Goal: Task Accomplishment & Management: Manage account settings

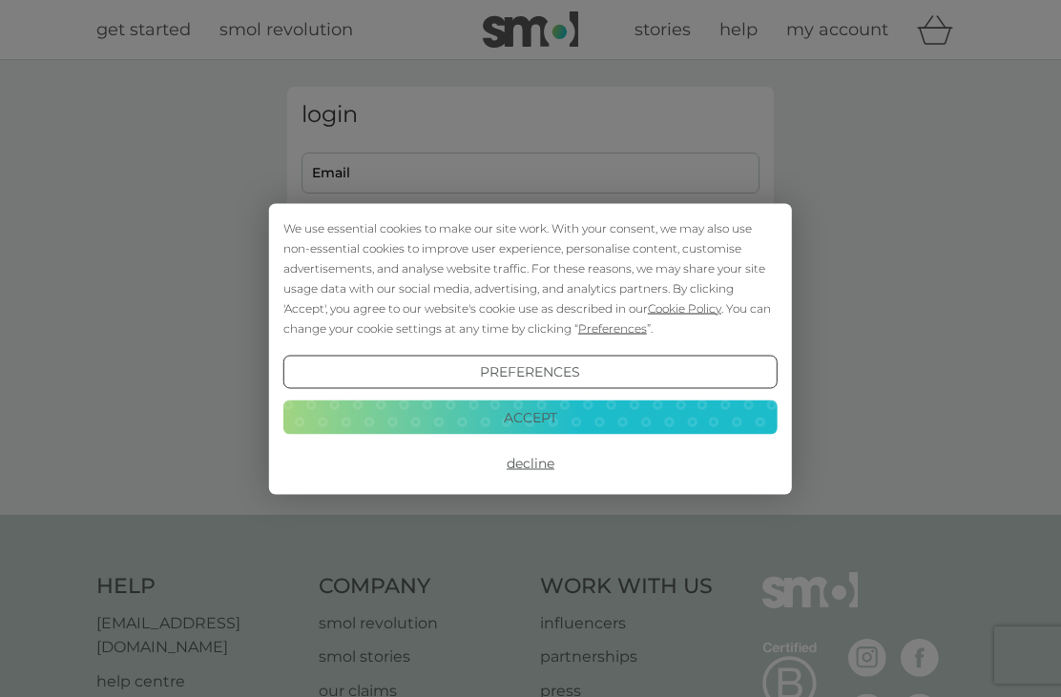
click at [588, 422] on button "Accept" at bounding box center [530, 418] width 494 height 34
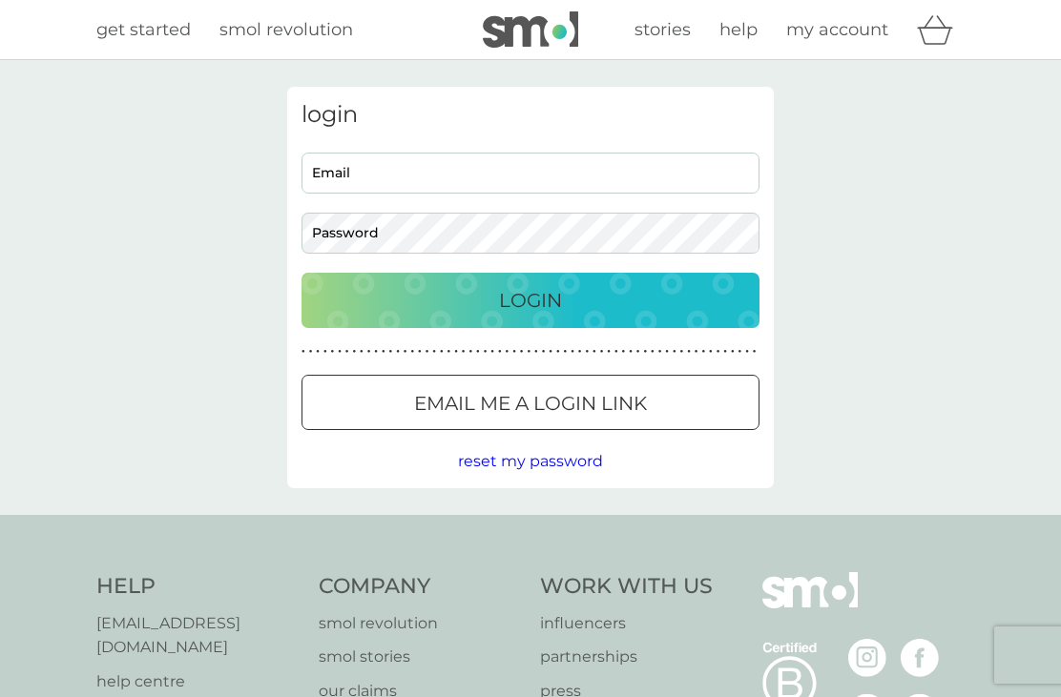
click at [466, 175] on input "Email" at bounding box center [530, 173] width 458 height 41
type input "[PERSON_NAME][EMAIL_ADDRESS][PERSON_NAME][DOMAIN_NAME]"
click at [660, 293] on div "Login" at bounding box center [531, 300] width 420 height 31
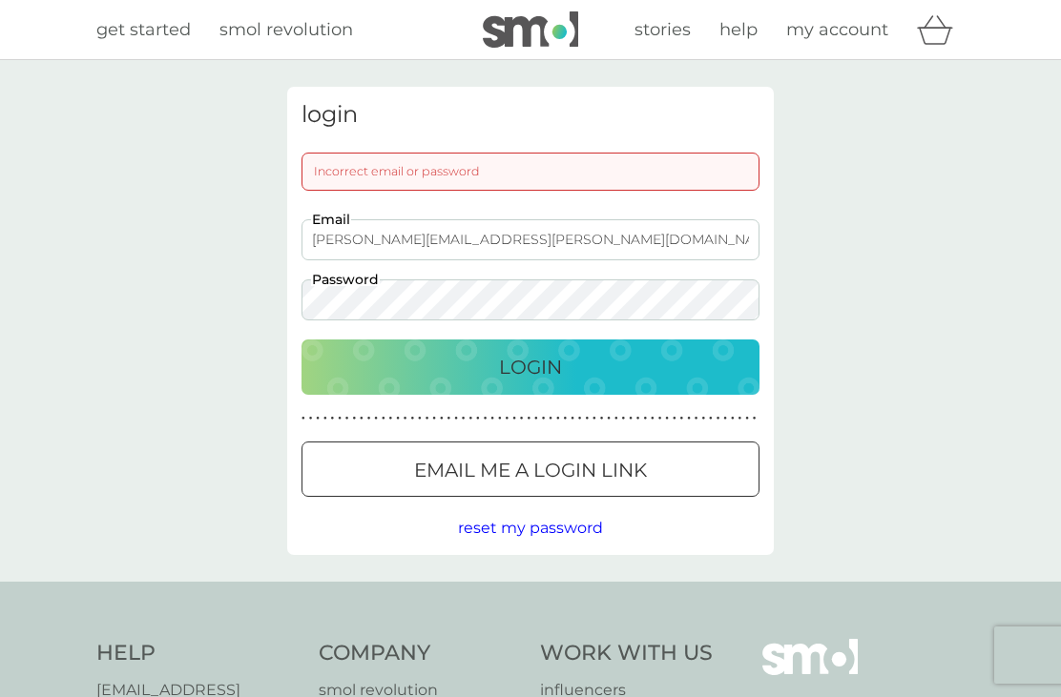
click at [362, 183] on div "Incorrect email or password" at bounding box center [530, 172] width 458 height 38
click at [406, 159] on div "Incorrect email or password" at bounding box center [530, 172] width 458 height 38
click at [401, 176] on div "Incorrect email or password" at bounding box center [530, 172] width 458 height 38
click at [490, 171] on div "Incorrect email or password" at bounding box center [530, 172] width 458 height 38
click at [559, 175] on div "Incorrect email or password" at bounding box center [530, 172] width 458 height 38
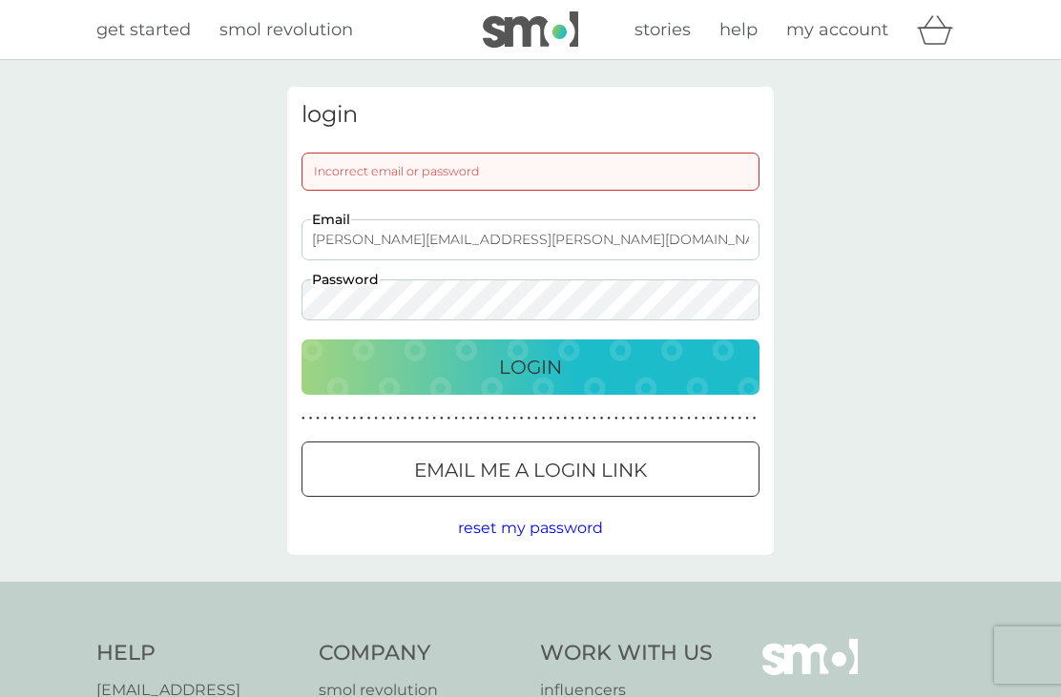
click at [691, 364] on div "Login" at bounding box center [531, 367] width 420 height 31
click at [534, 183] on div "Incorrect email or password" at bounding box center [530, 172] width 458 height 38
click at [841, 41] on link "my account" at bounding box center [837, 30] width 102 height 28
click at [483, 197] on div "login Incorrect email or password [PERSON_NAME][EMAIL_ADDRESS][PERSON_NAME][DOM…" at bounding box center [530, 321] width 487 height 468
click at [467, 178] on div "Incorrect email or password" at bounding box center [530, 172] width 458 height 38
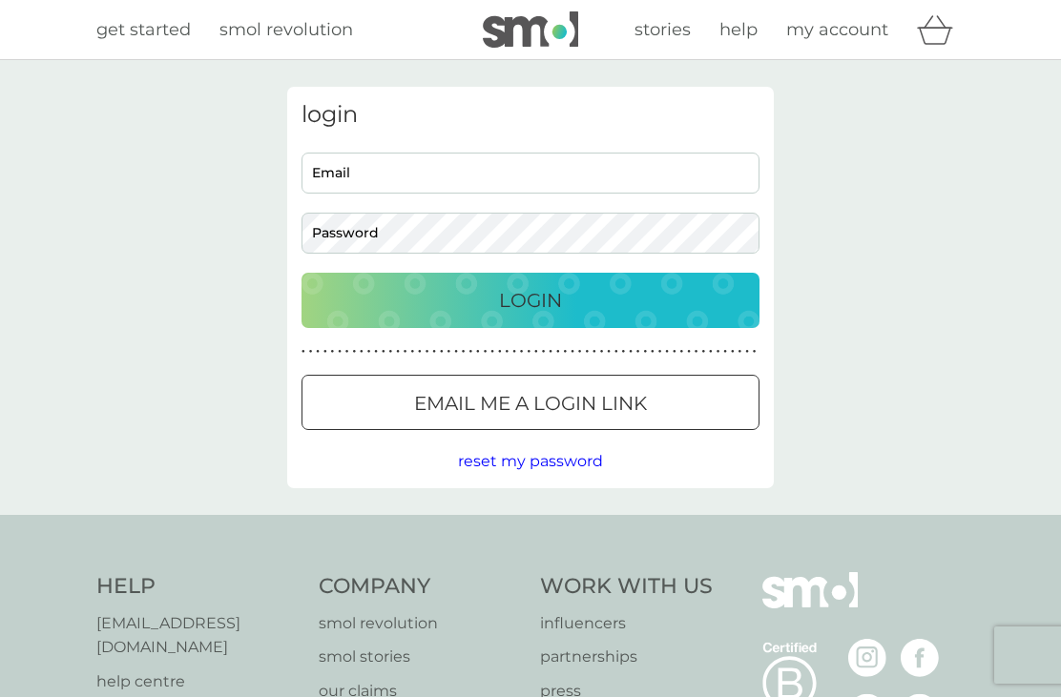
click at [419, 170] on input "Email" at bounding box center [530, 173] width 458 height 41
type input "[PERSON_NAME][EMAIL_ADDRESS][PERSON_NAME][DOMAIN_NAME]"
click at [653, 294] on div "Login" at bounding box center [531, 300] width 420 height 31
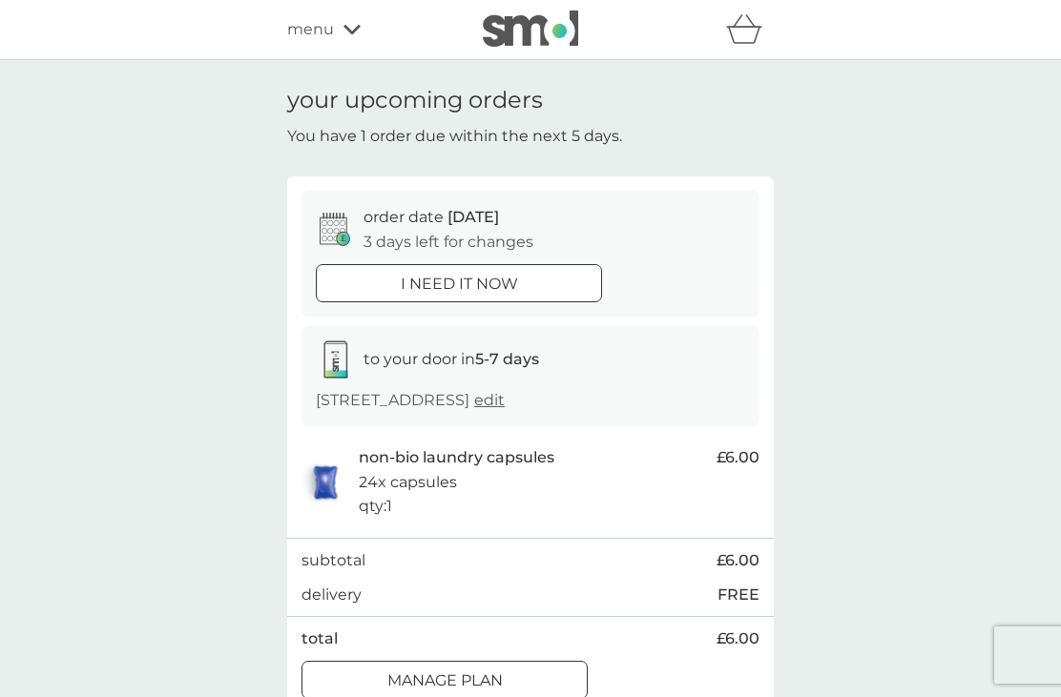
click at [462, 360] on span "to your door in 5-7 days" at bounding box center [451, 359] width 176 height 18
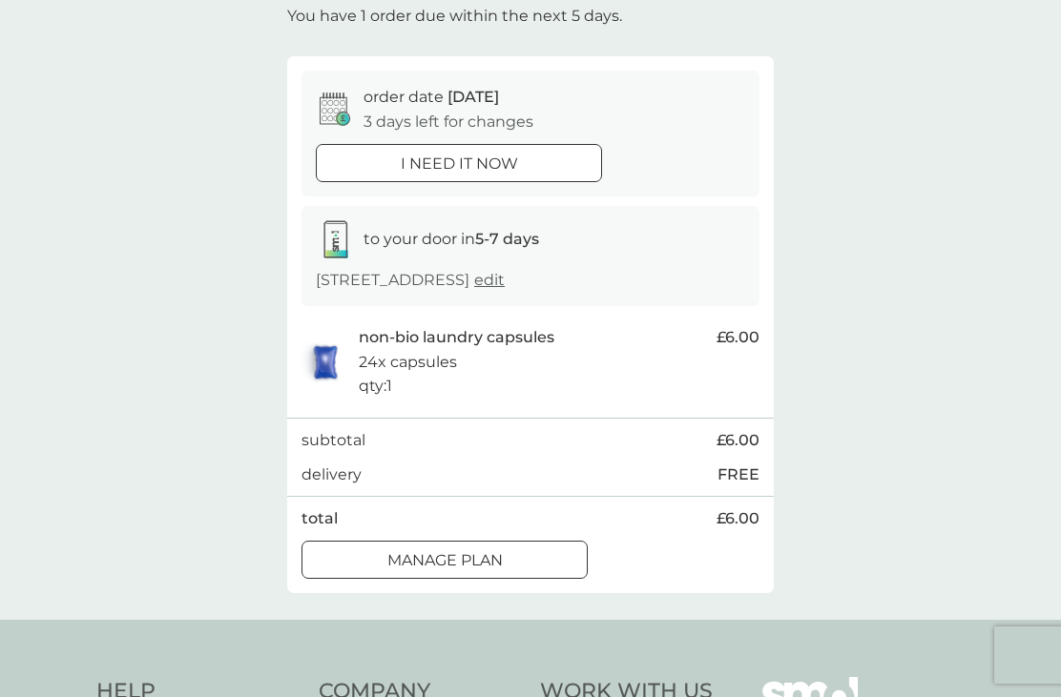
scroll to position [121, 0]
click at [487, 567] on button "Manage plan" at bounding box center [444, 559] width 286 height 38
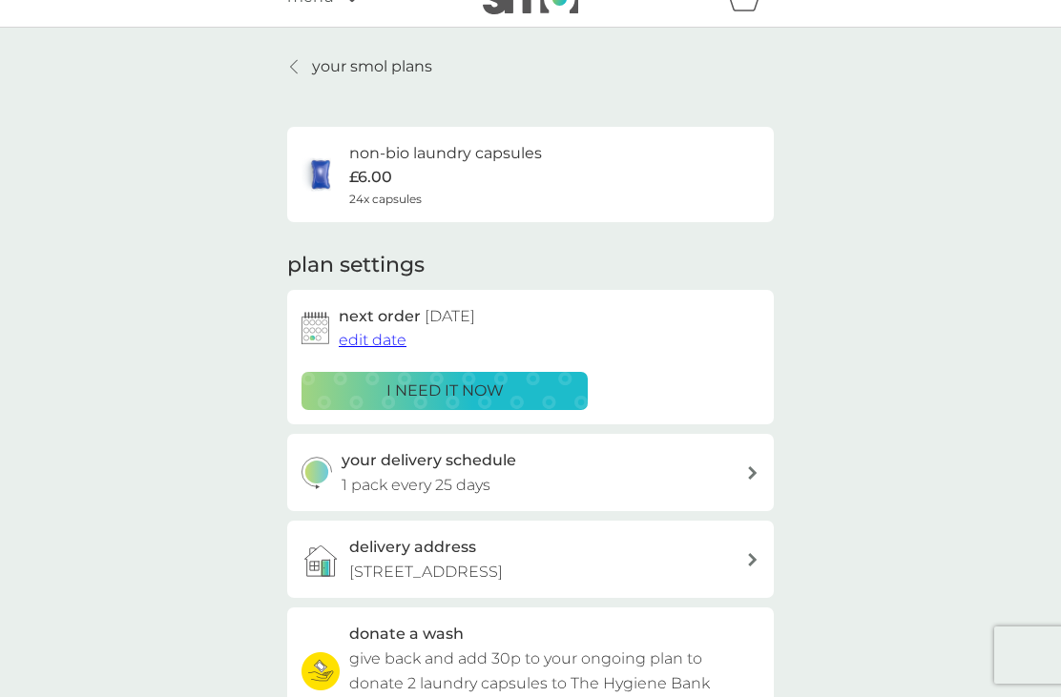
scroll to position [33, 0]
click at [444, 458] on h3 "your delivery schedule" at bounding box center [429, 459] width 175 height 25
select select "28"
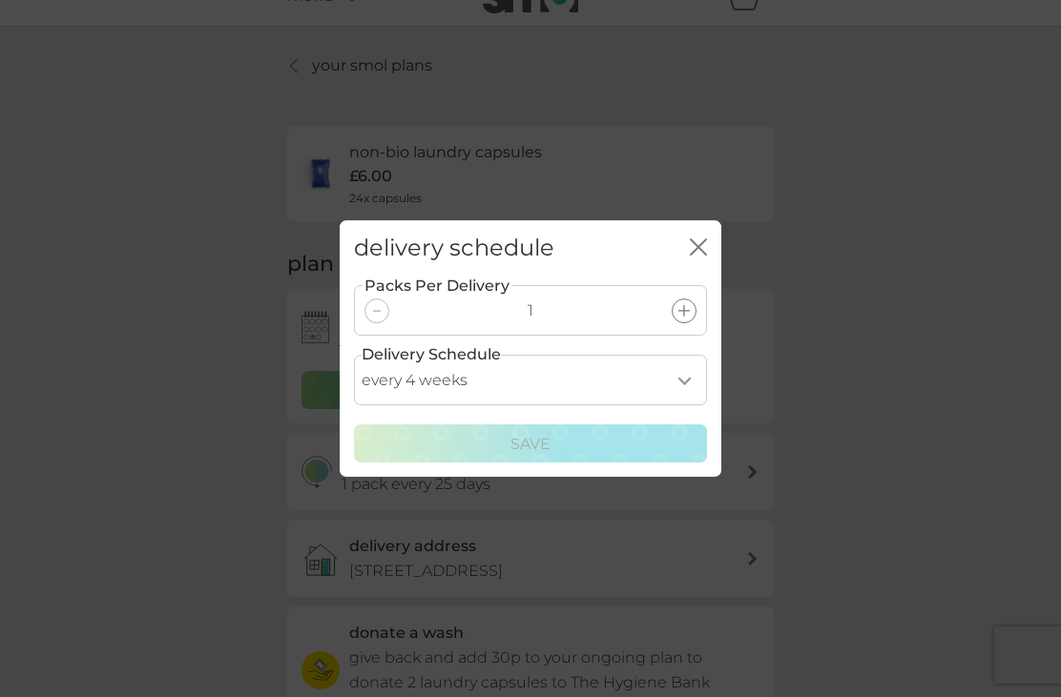
click at [704, 244] on icon "close" at bounding box center [698, 246] width 17 height 17
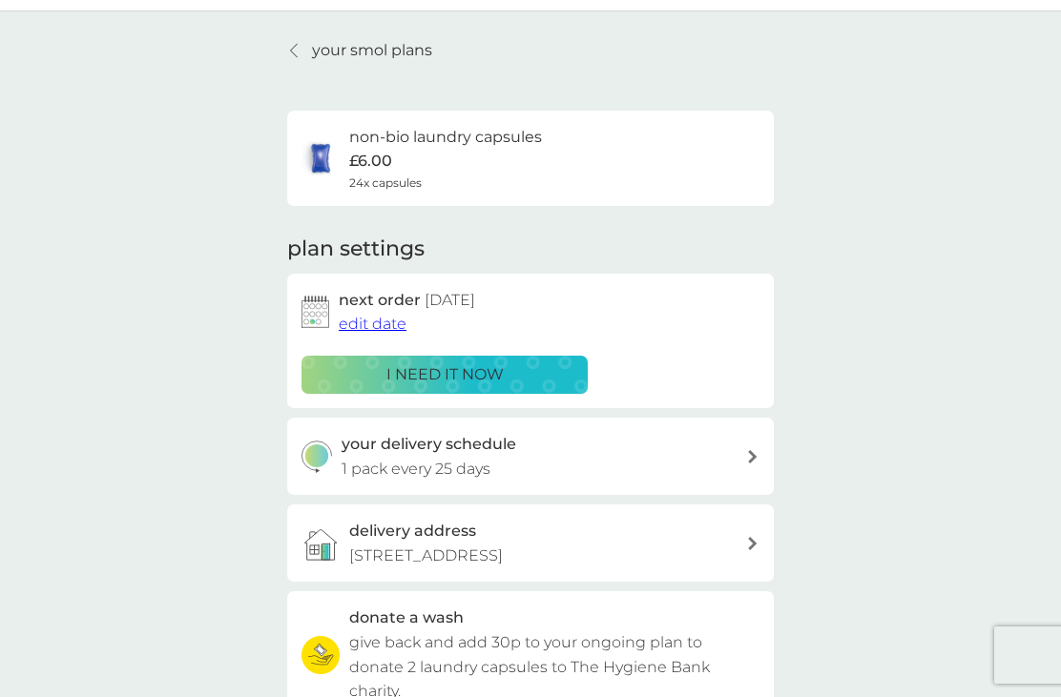
scroll to position [0, 0]
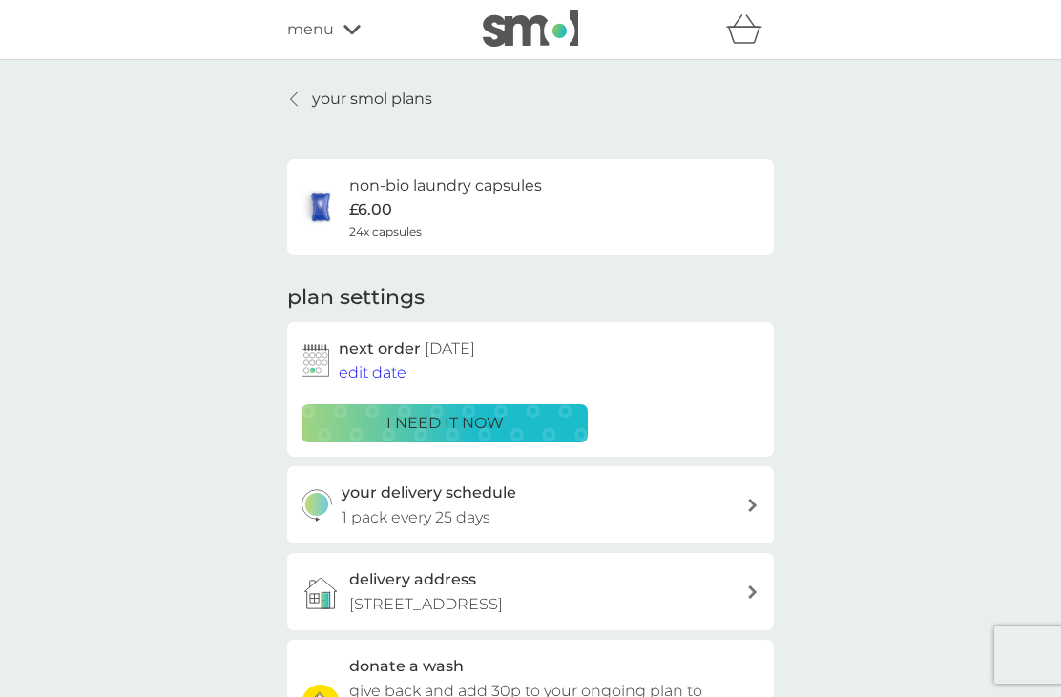
click at [341, 41] on div "menu" at bounding box center [368, 29] width 162 height 25
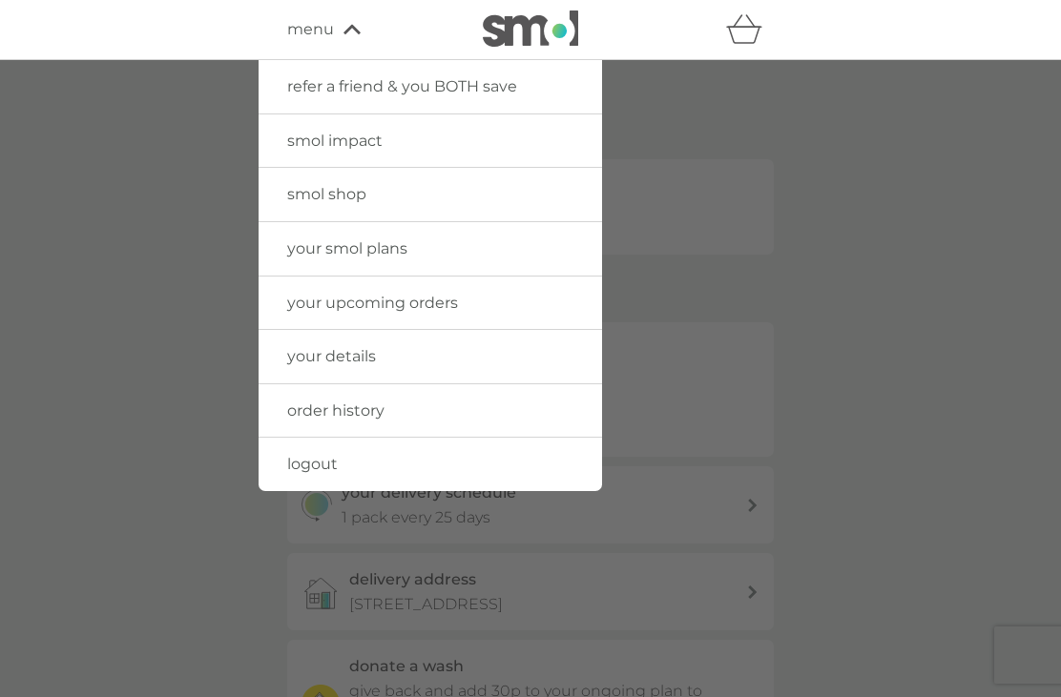
click at [372, 266] on link "your smol plans" at bounding box center [430, 248] width 343 height 53
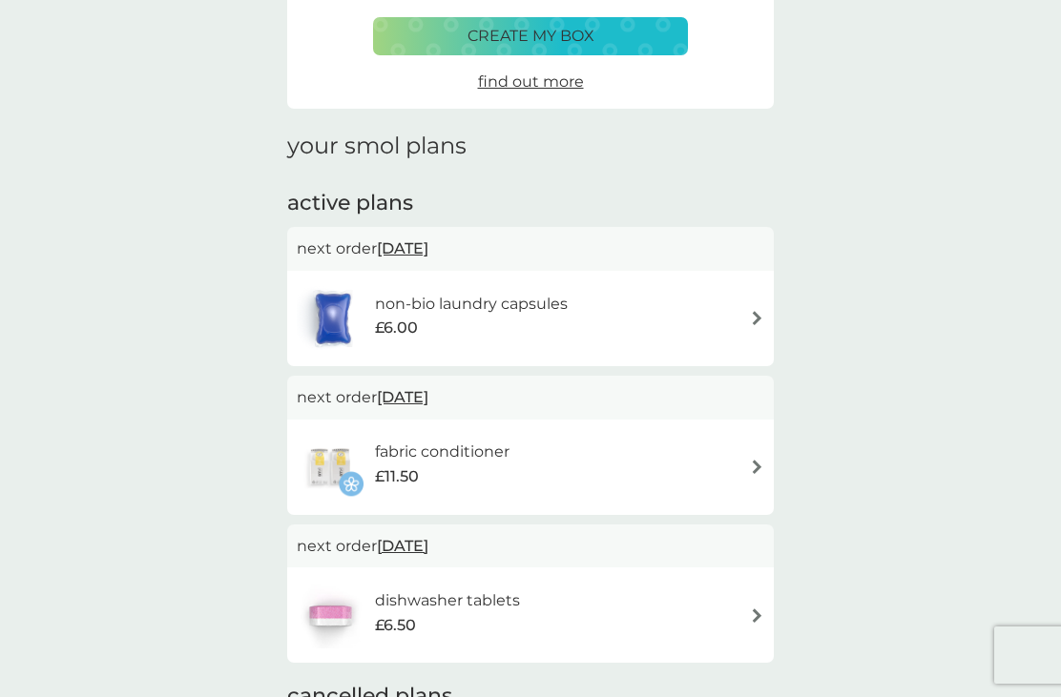
scroll to position [154, 0]
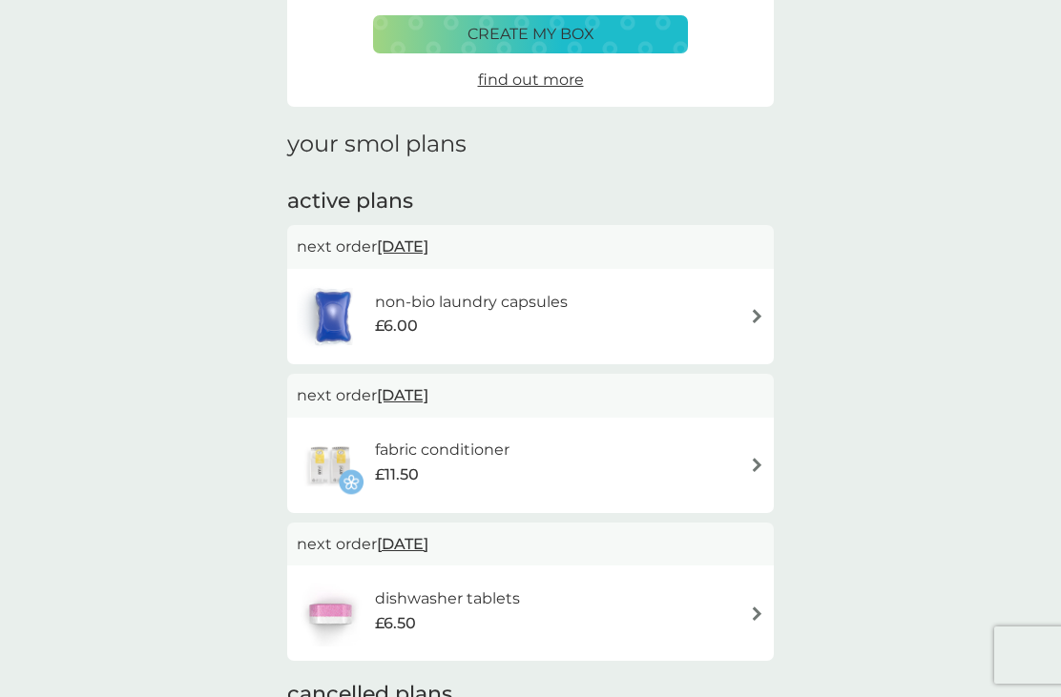
click at [751, 458] on img at bounding box center [757, 465] width 14 height 14
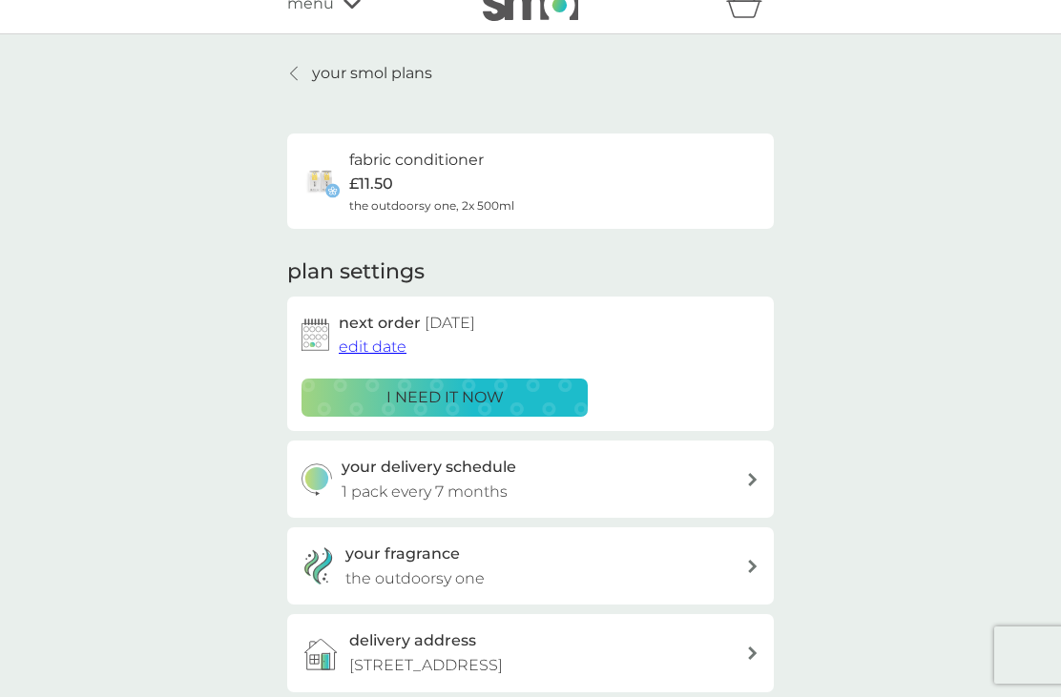
scroll to position [30, 0]
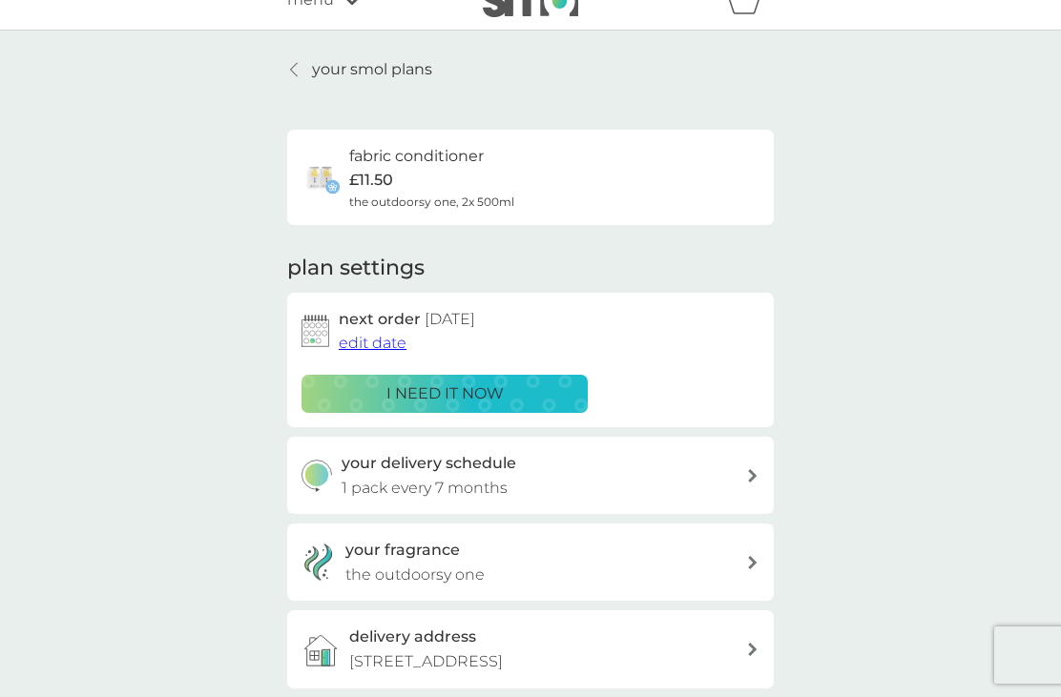
click at [568, 172] on div "fabric conditioner £11.50 the outdoorsy one, 2x 500ml" at bounding box center [530, 177] width 458 height 67
click at [375, 342] on span "edit date" at bounding box center [373, 343] width 68 height 18
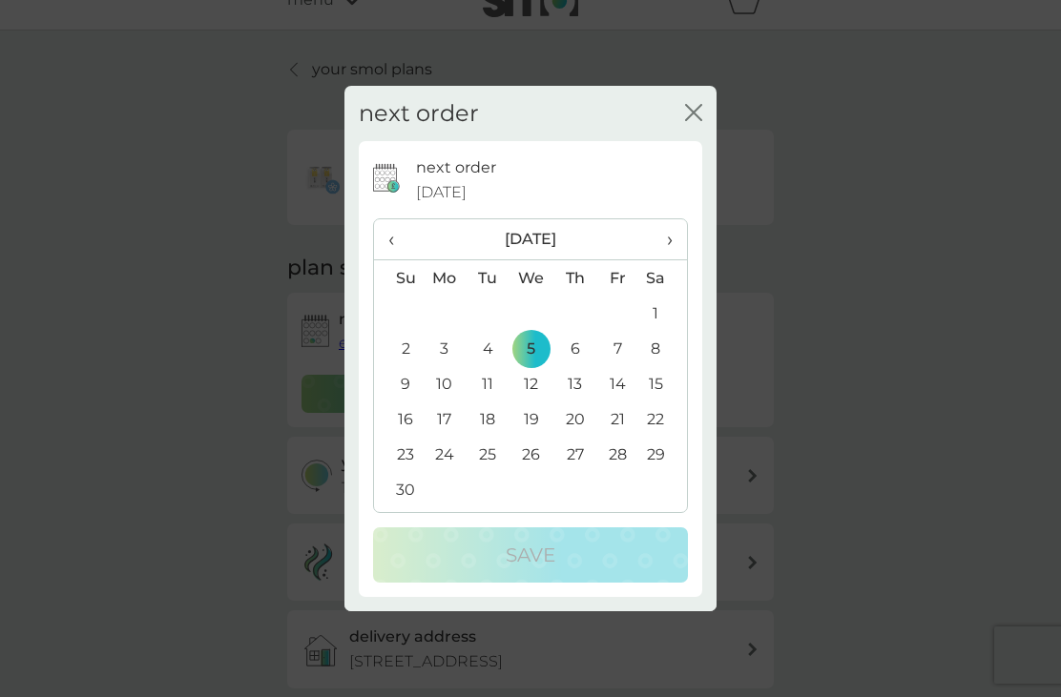
click at [700, 114] on icon "close" at bounding box center [693, 112] width 17 height 17
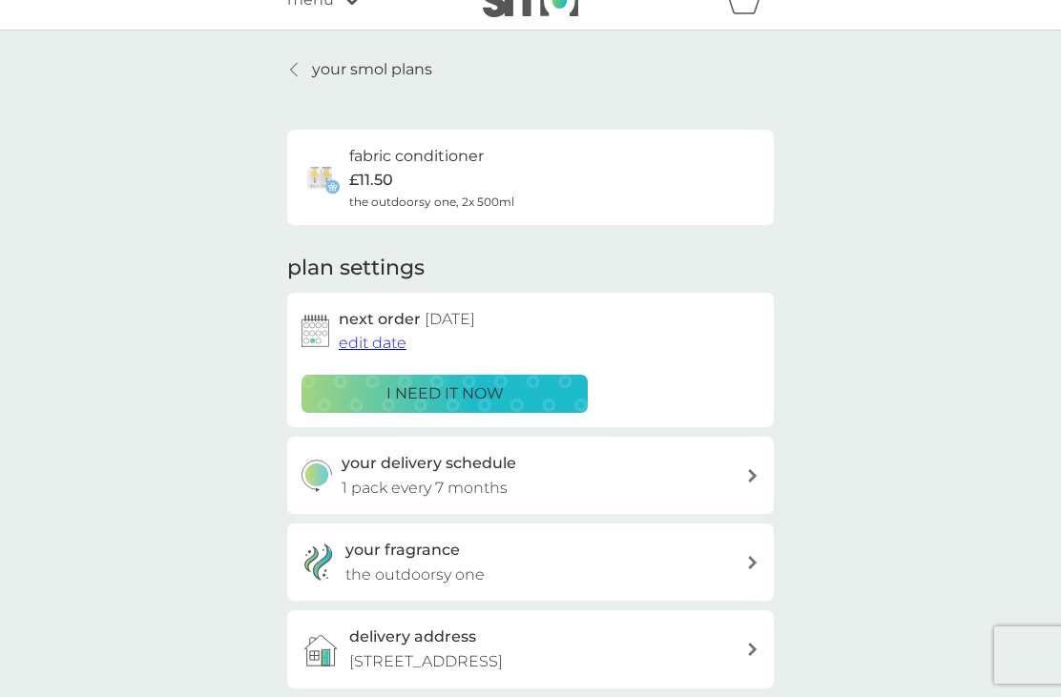
click at [740, 478] on div "your delivery schedule 1 pack every 7 months" at bounding box center [544, 475] width 405 height 49
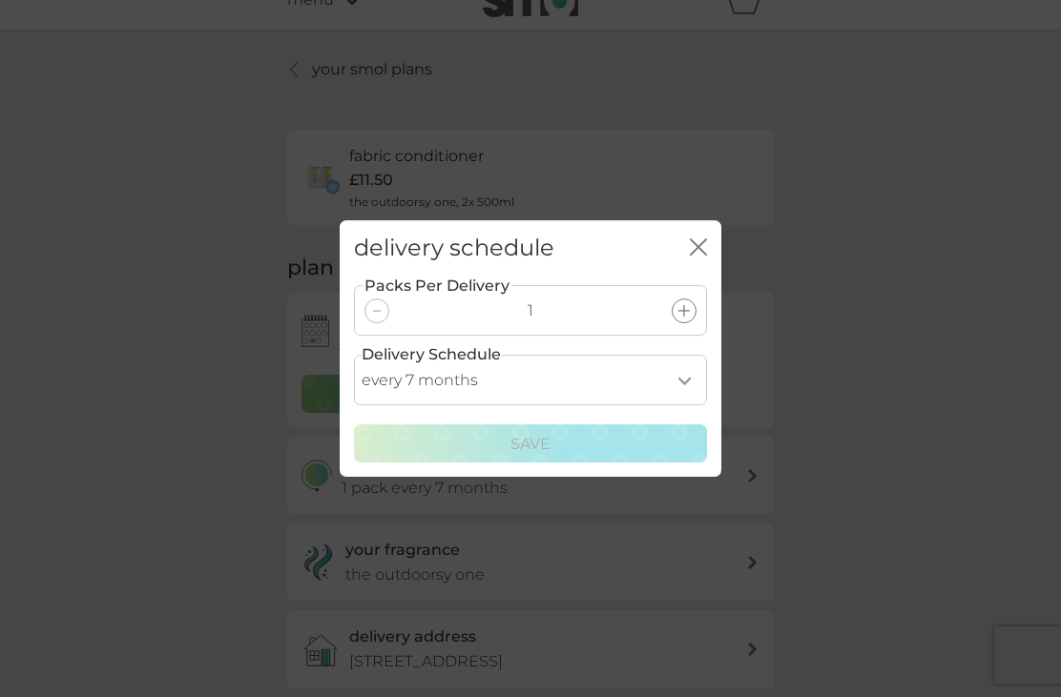
click at [679, 381] on select "every 1 month every 2 months every 3 months every 4 months every 5 months every…" at bounding box center [530, 380] width 353 height 51
select select "6"
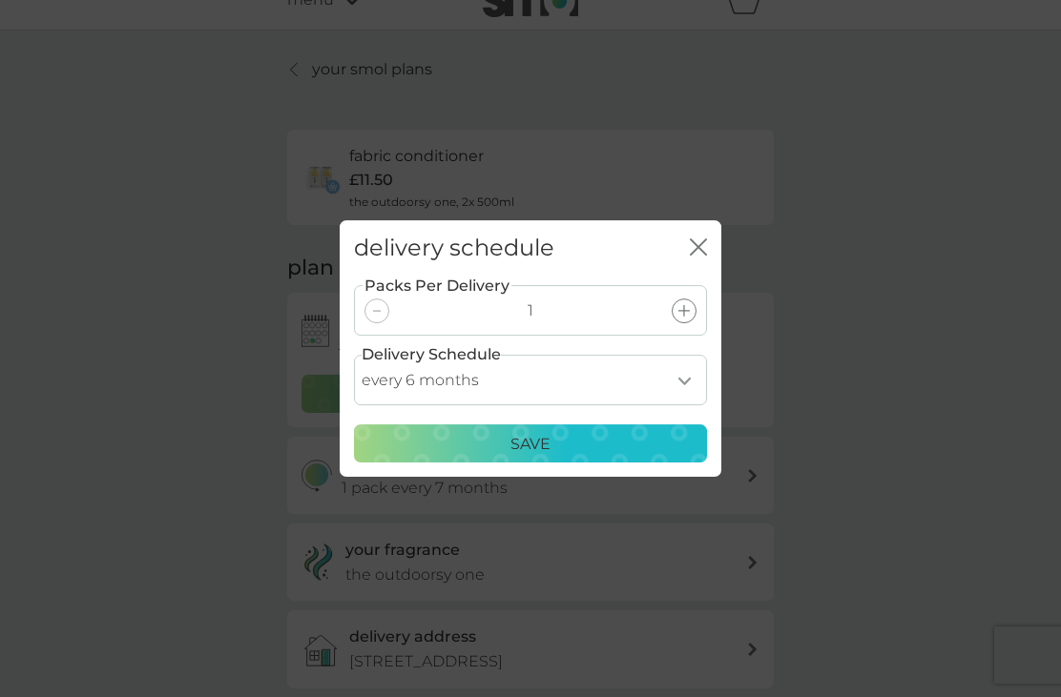
click at [551, 452] on div "Save" at bounding box center [530, 444] width 328 height 25
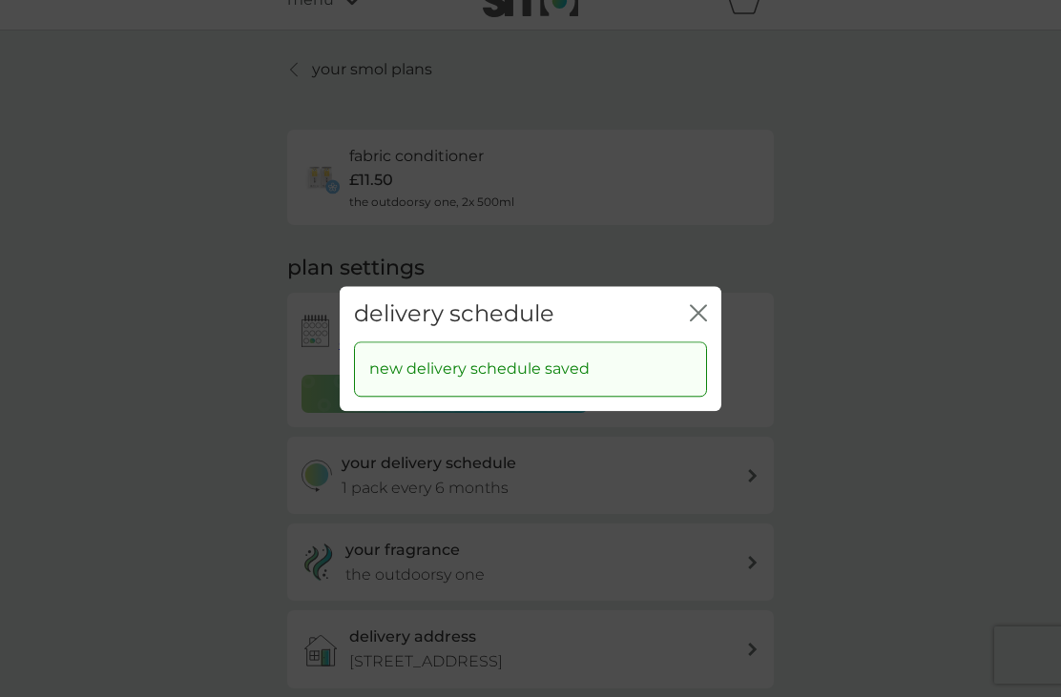
click at [698, 316] on icon "close" at bounding box center [698, 312] width 17 height 17
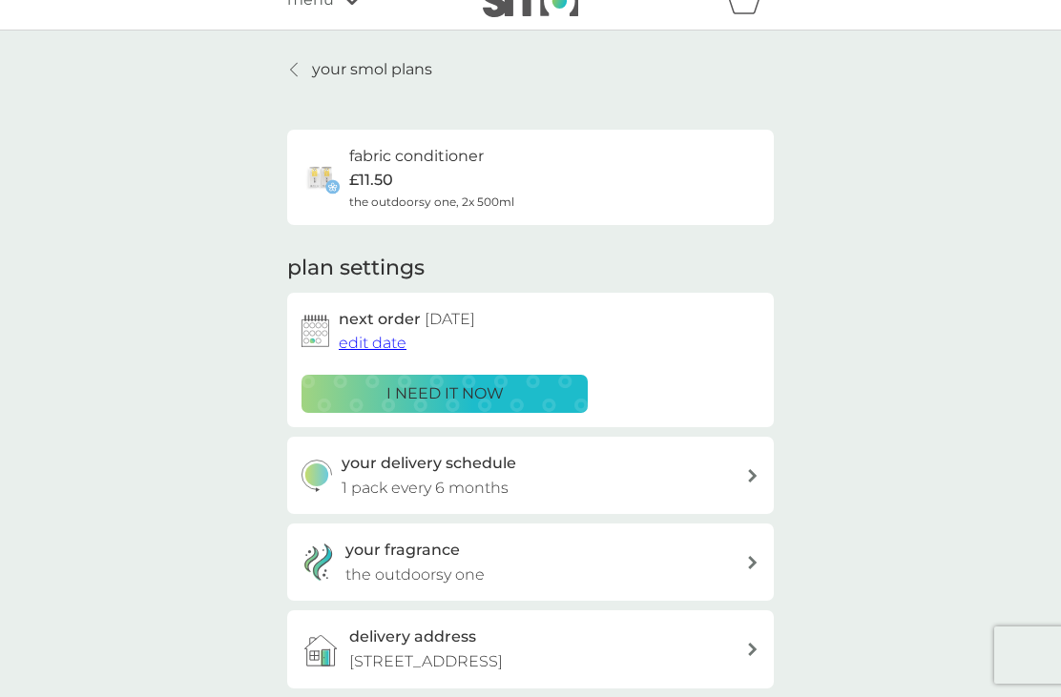
click at [608, 558] on div "your fragrance the outdoorsy one" at bounding box center [545, 562] width 401 height 49
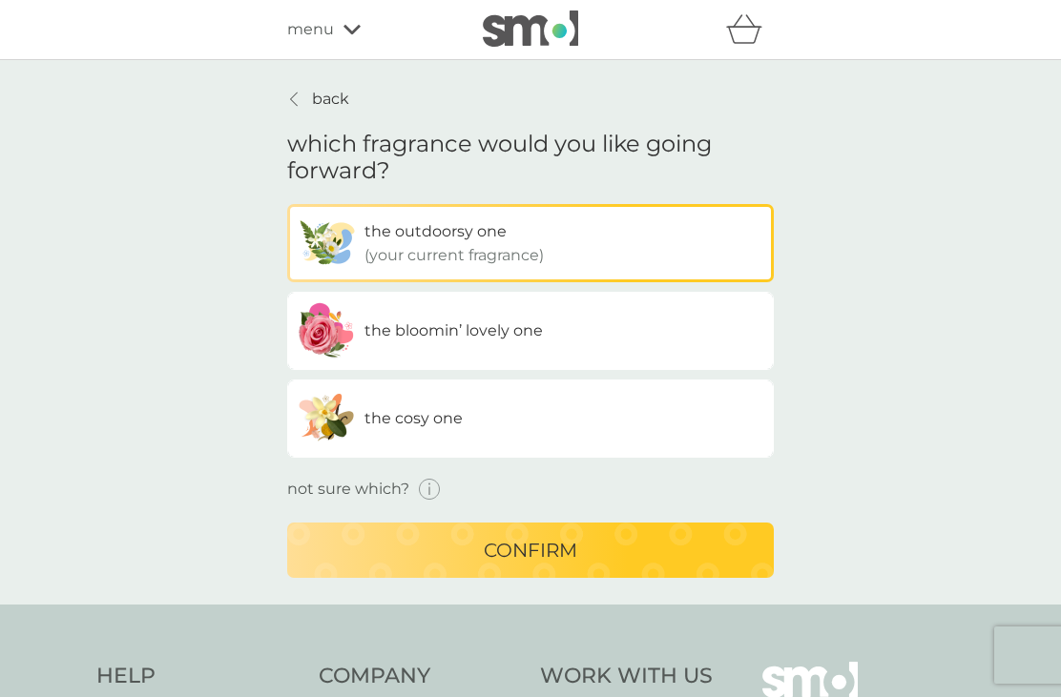
click at [499, 433] on label "the cosy one" at bounding box center [530, 419] width 487 height 78
click at [287, 204] on input "the cosy one" at bounding box center [287, 204] width 0 height 0
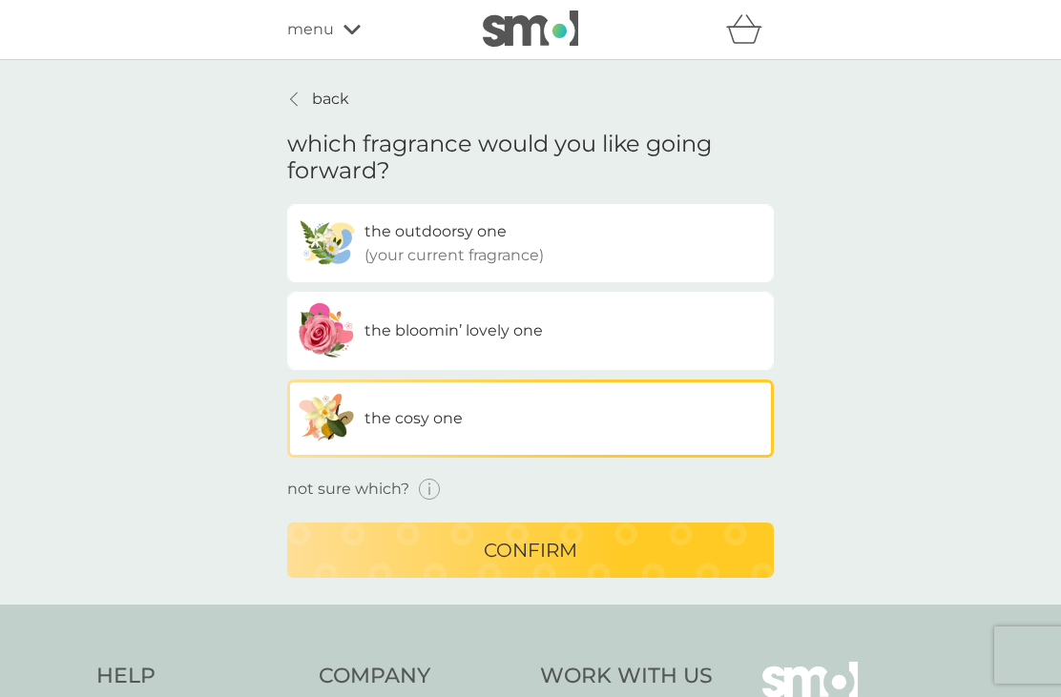
click at [567, 561] on p "confirm" at bounding box center [530, 550] width 93 height 31
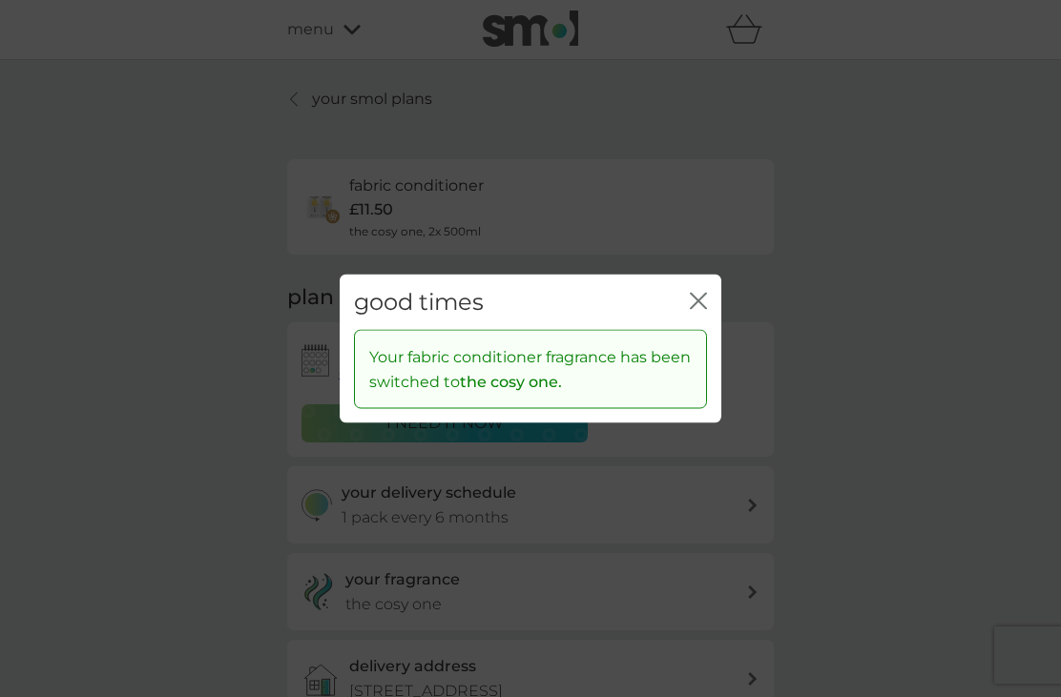
click at [703, 334] on div "Your fabric conditioner fragrance has been switched to the cosy one." at bounding box center [530, 369] width 353 height 79
click at [703, 328] on div "good times close" at bounding box center [531, 302] width 382 height 56
click at [690, 341] on div "Your fabric conditioner fragrance has been switched to the cosy one." at bounding box center [530, 369] width 353 height 79
click at [688, 340] on div "Your fabric conditioner fragrance has been switched to the cosy one." at bounding box center [530, 369] width 353 height 79
click at [557, 415] on div "Your fabric conditioner fragrance has been switched to the cosy one." at bounding box center [531, 376] width 382 height 93
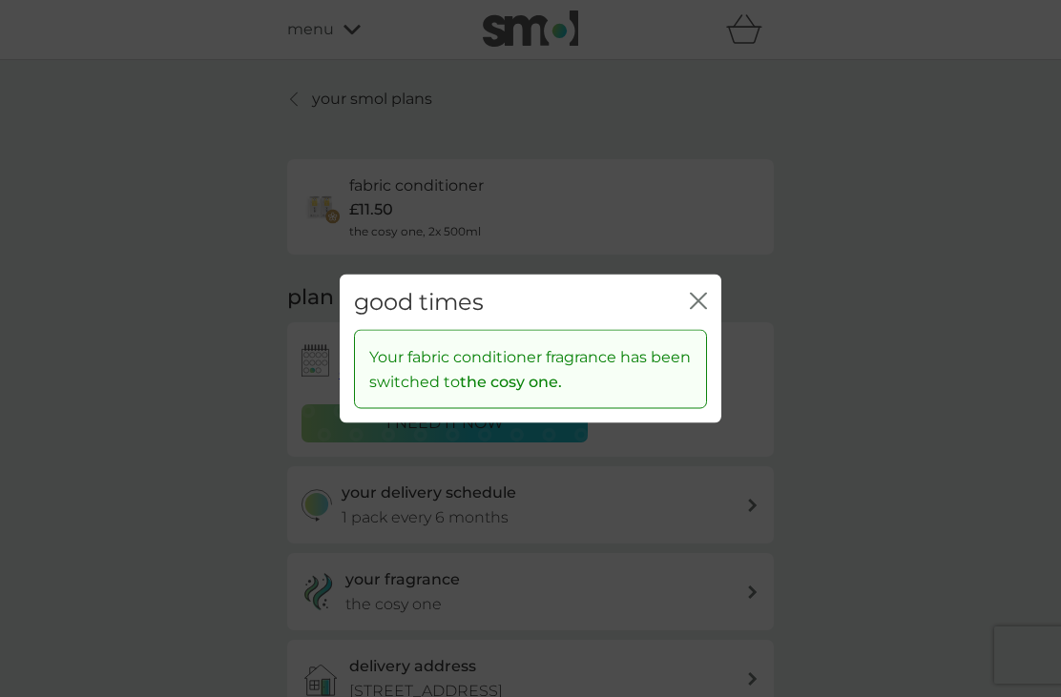
click at [703, 337] on div "Your fabric conditioner fragrance has been switched to the cosy one." at bounding box center [530, 369] width 353 height 79
click at [694, 326] on div "good times close" at bounding box center [531, 302] width 382 height 56
click at [921, 326] on div "good times close Your fabric conditioner fragrance has been switched to the cos…" at bounding box center [530, 348] width 1061 height 697
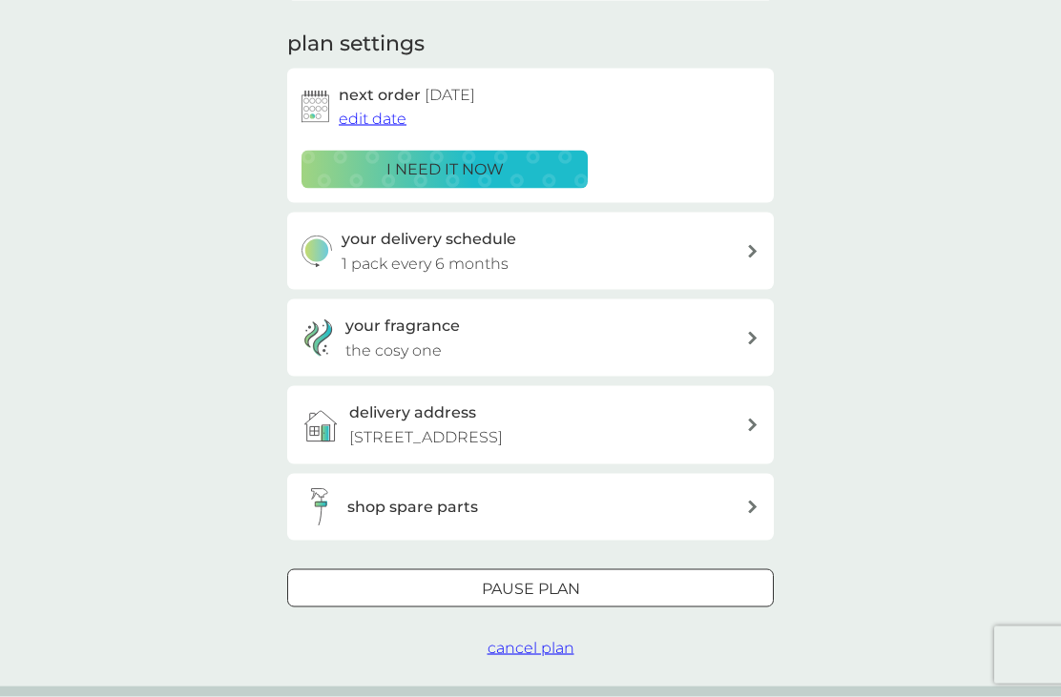
scroll to position [250, 0]
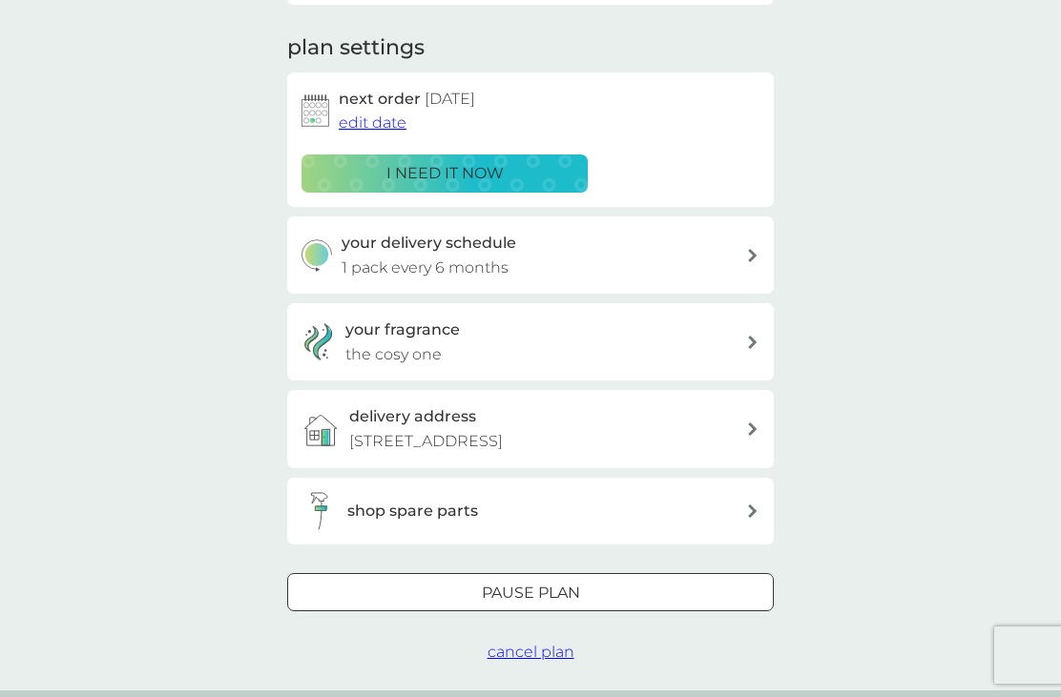
click at [740, 510] on div "shop spare parts" at bounding box center [546, 511] width 399 height 25
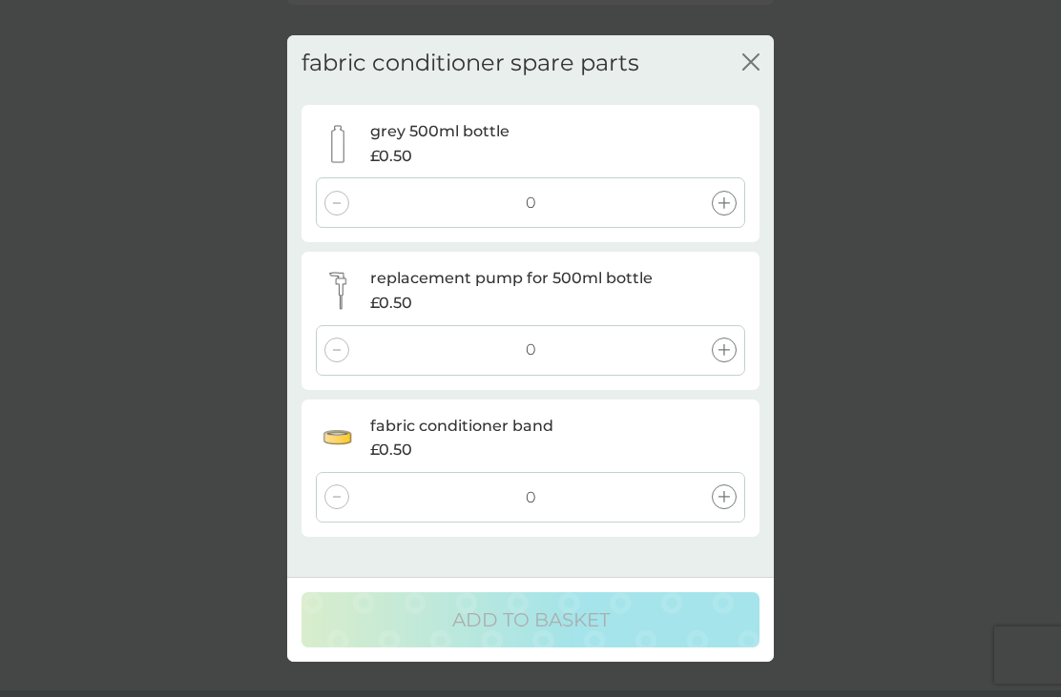
click at [751, 73] on button "close" at bounding box center [750, 63] width 17 height 20
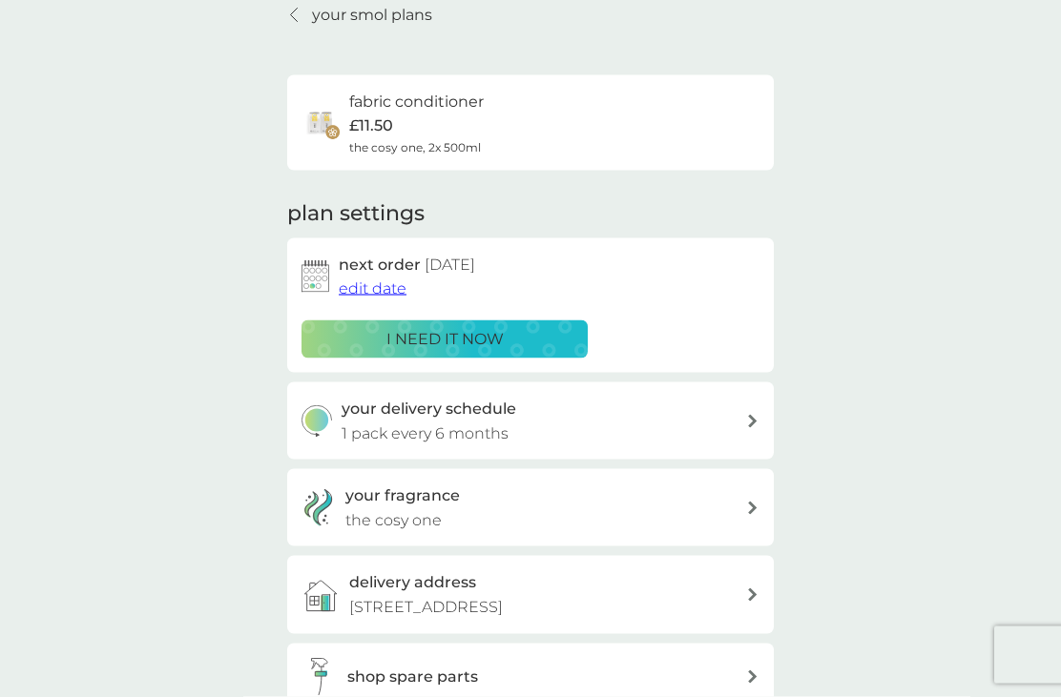
scroll to position [0, 0]
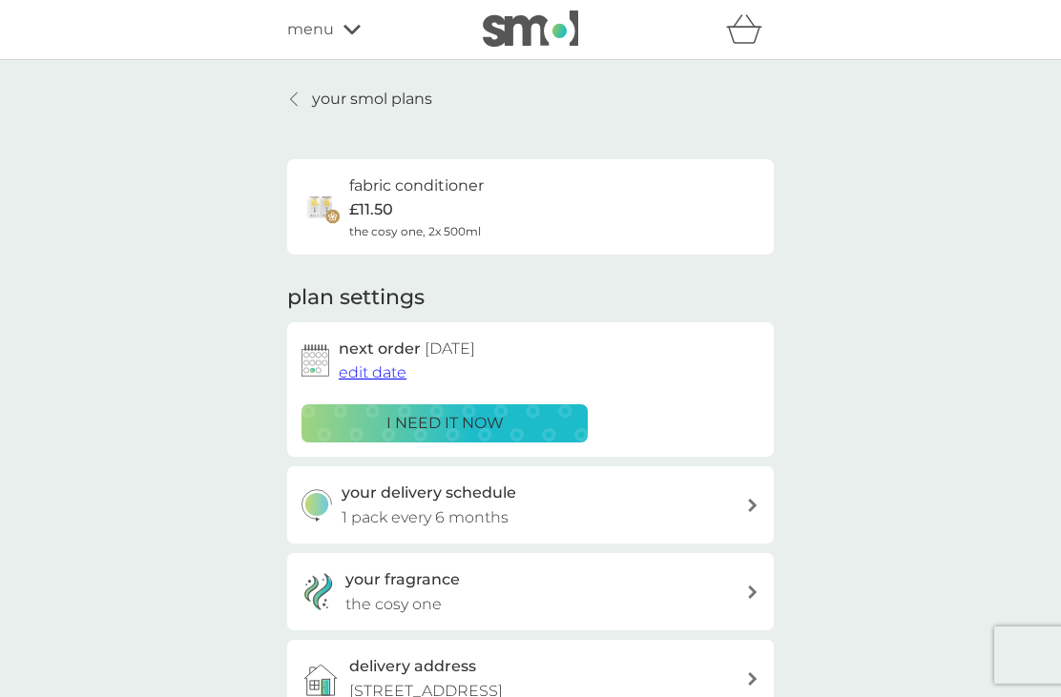
click at [334, 26] on div "menu" at bounding box center [368, 29] width 162 height 25
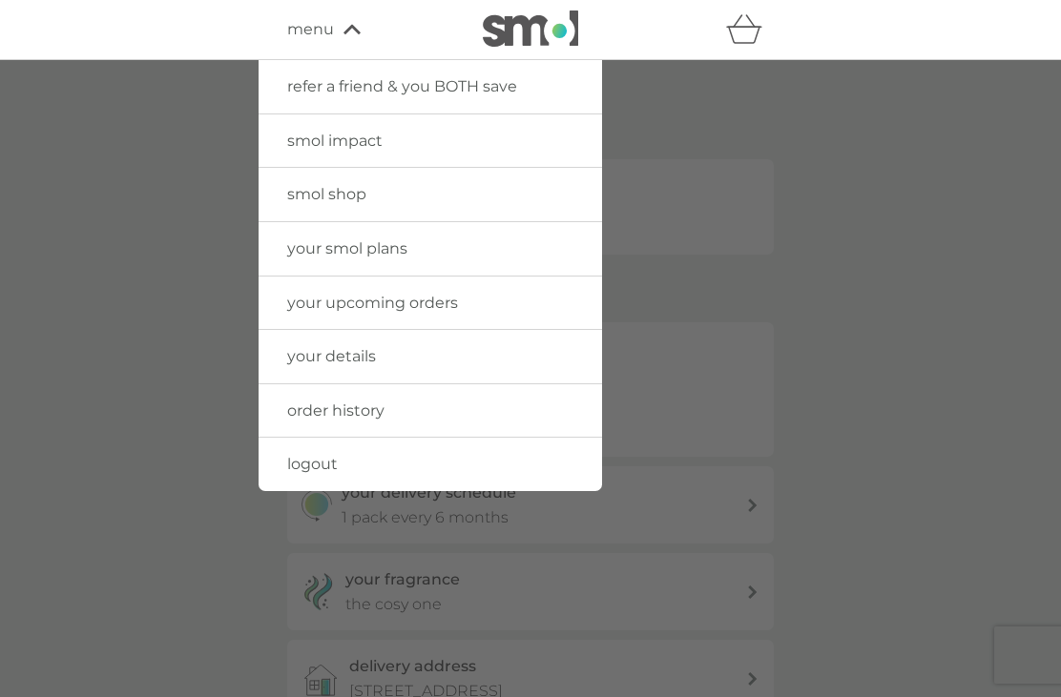
click at [376, 471] on link "logout" at bounding box center [430, 464] width 343 height 53
